Goal: Information Seeking & Learning: Find specific fact

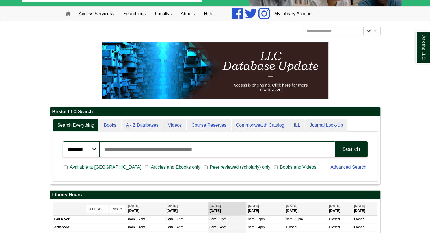
scroll to position [42, 0]
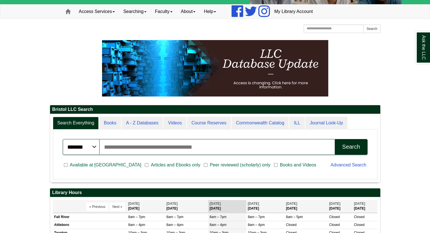
click at [110, 166] on div "Available at [GEOGRAPHIC_DATA] Articles and Ebooks only [PERSON_NAME] reviewed …" at bounding box center [193, 166] width 268 height 15
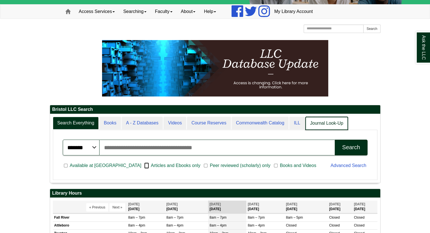
scroll to position [68, 330]
click at [315, 125] on link "Journal Look-Up" at bounding box center [326, 123] width 43 height 13
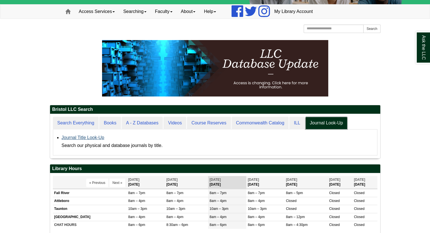
scroll to position [44, 330]
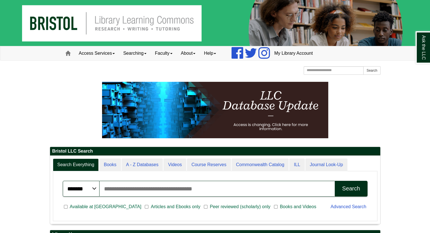
scroll to position [68, 330]
click at [133, 192] on input "Search articles, books, journals & more" at bounding box center [216, 189] width 235 height 16
click at [199, 189] on input "Search articles, books, journals & more" at bounding box center [216, 189] width 235 height 16
click at [202, 186] on input "Search articles, books, journals & more" at bounding box center [216, 189] width 235 height 16
click at [156, 190] on input "Search articles, books, journals & more" at bounding box center [216, 189] width 235 height 16
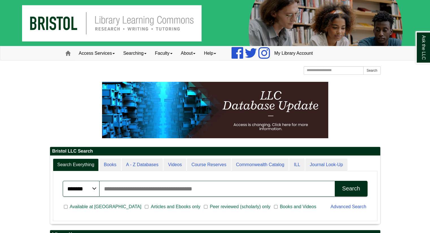
type input "**********"
click at [345, 193] on button "Search" at bounding box center [351, 189] width 32 height 16
